Goal: Entertainment & Leisure: Consume media (video, audio)

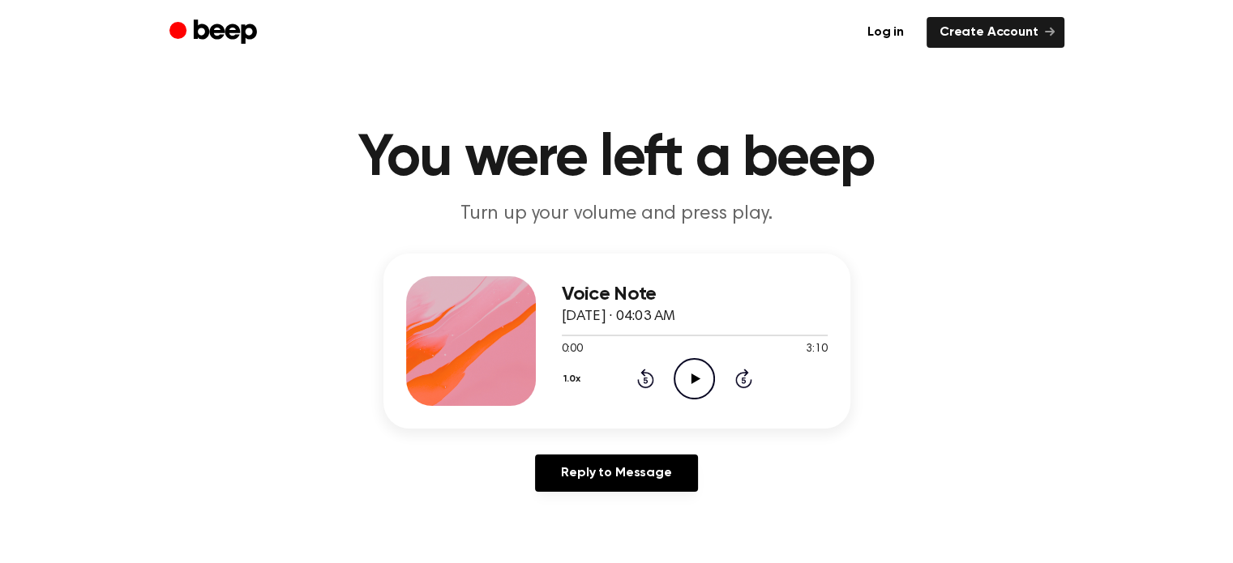
click at [696, 374] on icon "Play Audio" at bounding box center [694, 378] width 41 height 41
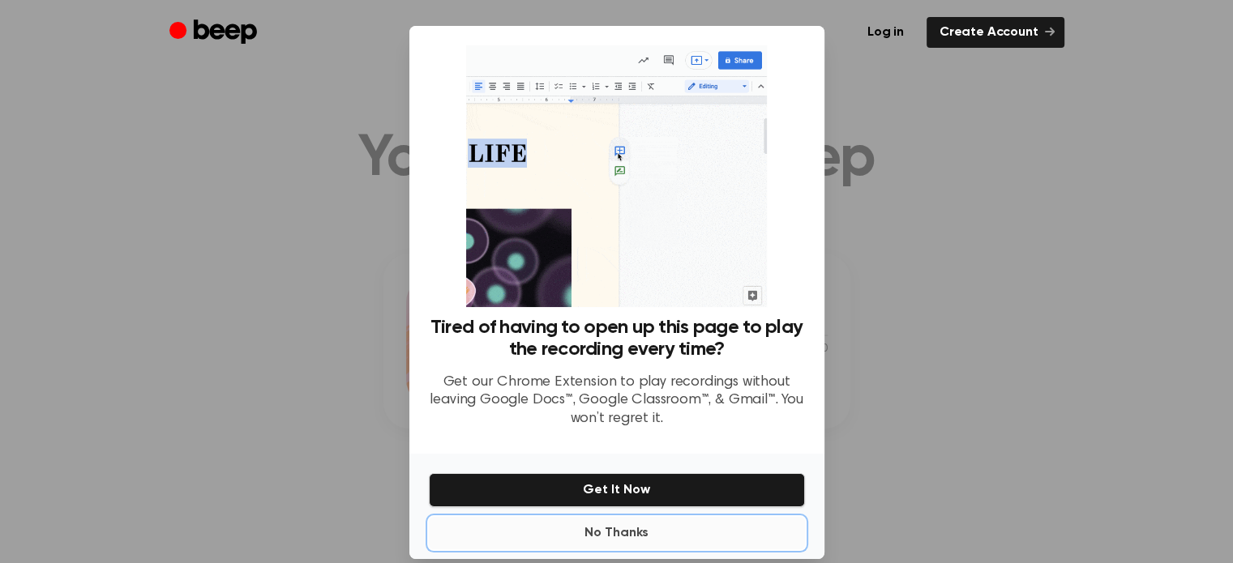
click at [598, 532] on button "No Thanks" at bounding box center [617, 533] width 376 height 32
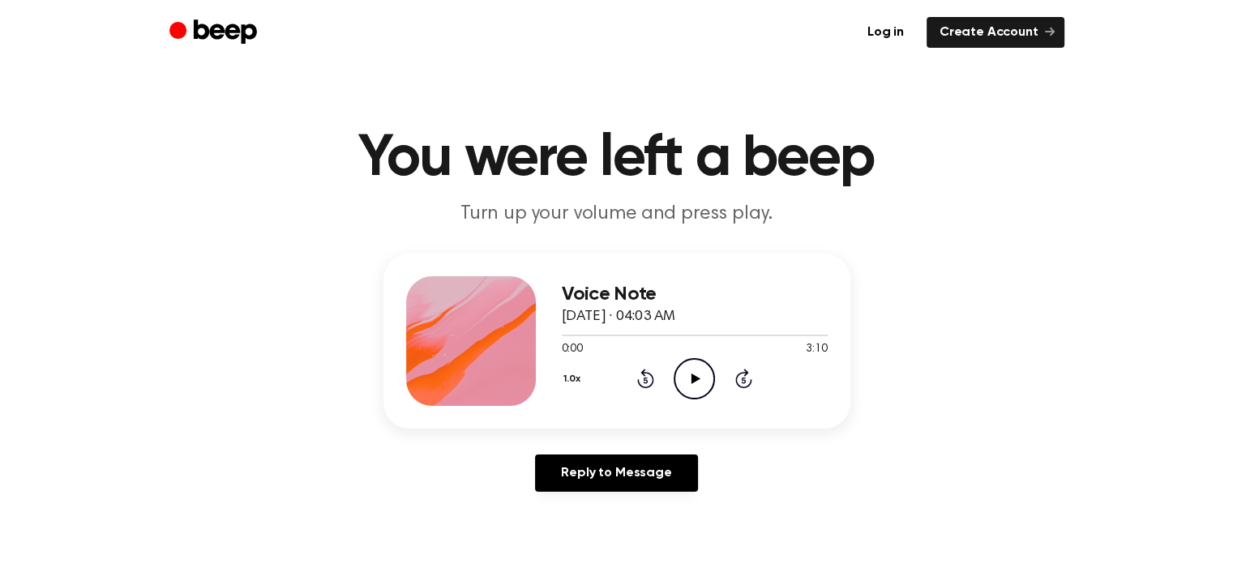
click at [694, 375] on icon at bounding box center [696, 379] width 9 height 11
click at [699, 369] on icon "Pause Audio" at bounding box center [694, 378] width 41 height 41
click at [699, 369] on icon "Play Audio" at bounding box center [694, 378] width 41 height 41
click at [696, 371] on icon "Play Audio" at bounding box center [694, 378] width 41 height 41
click at [701, 373] on icon "Play Audio" at bounding box center [694, 378] width 41 height 41
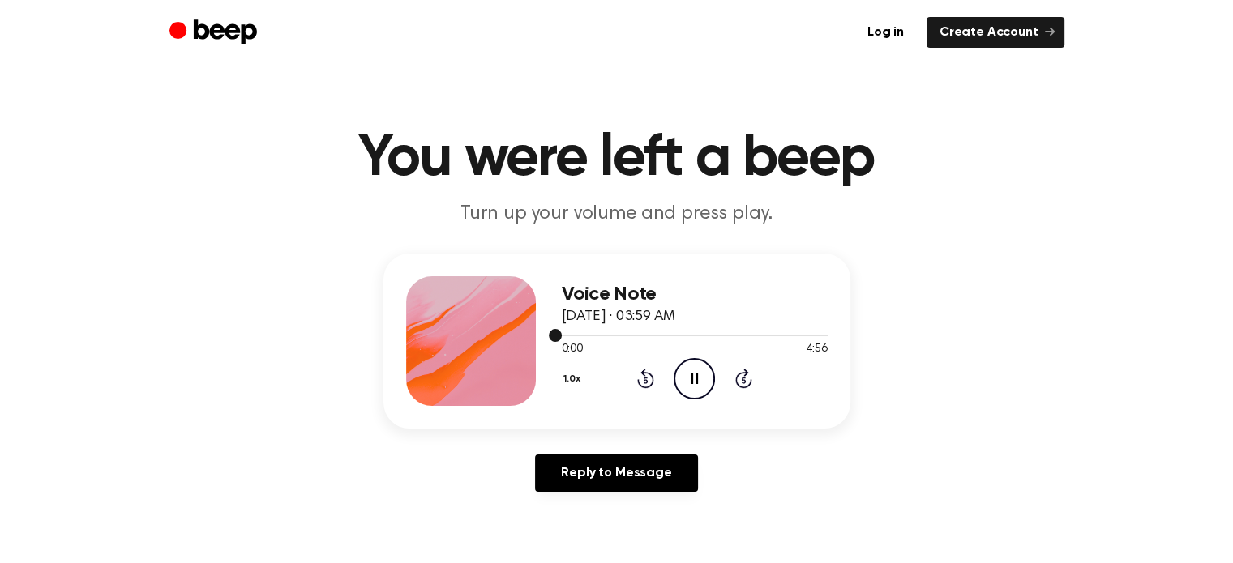
click at [647, 336] on div at bounding box center [695, 334] width 266 height 13
click at [697, 336] on div at bounding box center [695, 334] width 266 height 13
click at [697, 366] on icon "Play Audio" at bounding box center [694, 378] width 41 height 41
click at [764, 335] on div at bounding box center [695, 336] width 266 height 2
click at [700, 384] on icon "Play Audio" at bounding box center [694, 378] width 41 height 41
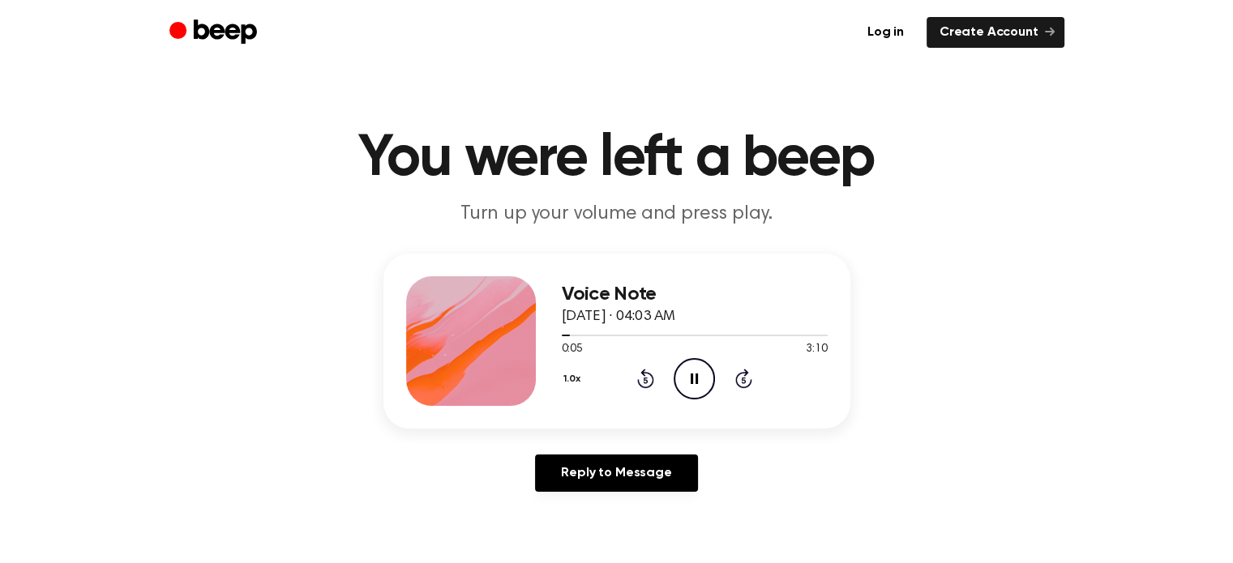
click at [950, 238] on main "You were left a beep Turn up your volume and press play. Voice Note [DATE] · 04…" at bounding box center [616, 500] width 1233 height 1000
